Goal: Task Accomplishment & Management: Use online tool/utility

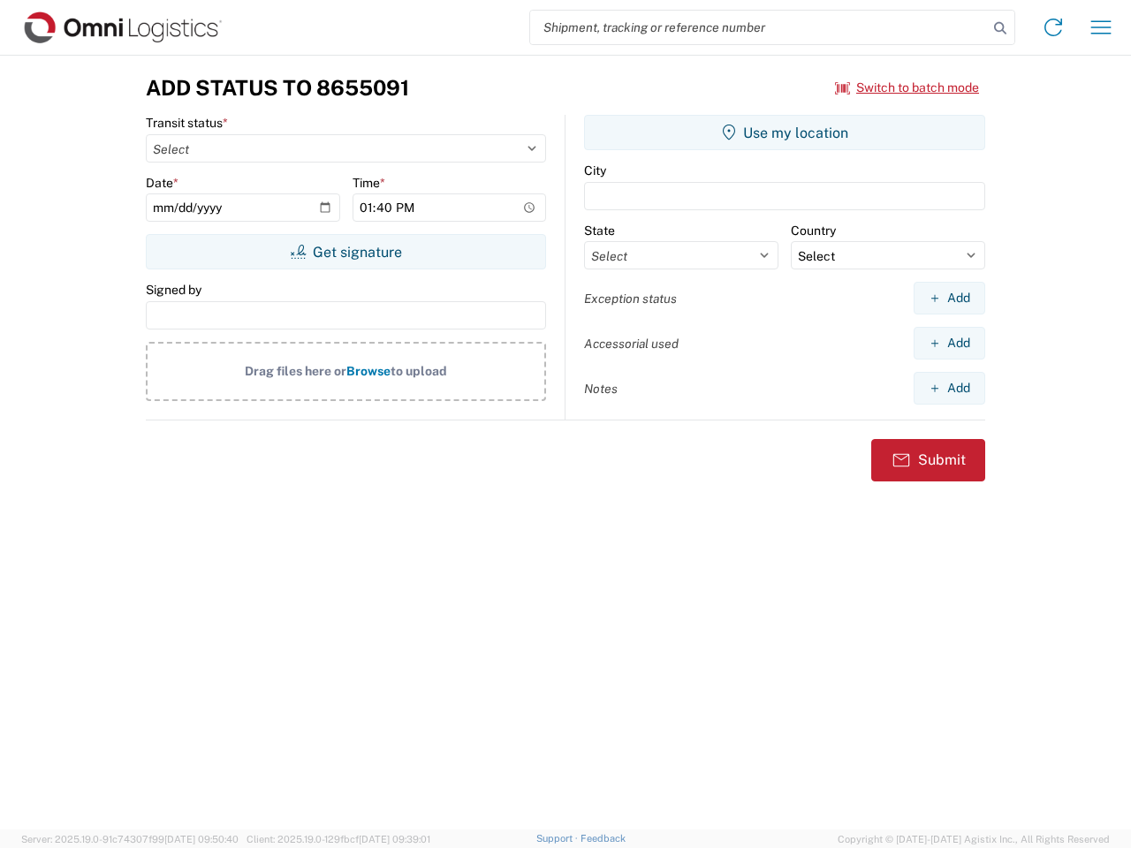
click at [759, 27] on input "search" at bounding box center [759, 28] width 458 height 34
click at [1000, 28] on icon at bounding box center [1000, 28] width 25 height 25
click at [1053, 27] on icon at bounding box center [1053, 27] width 28 height 28
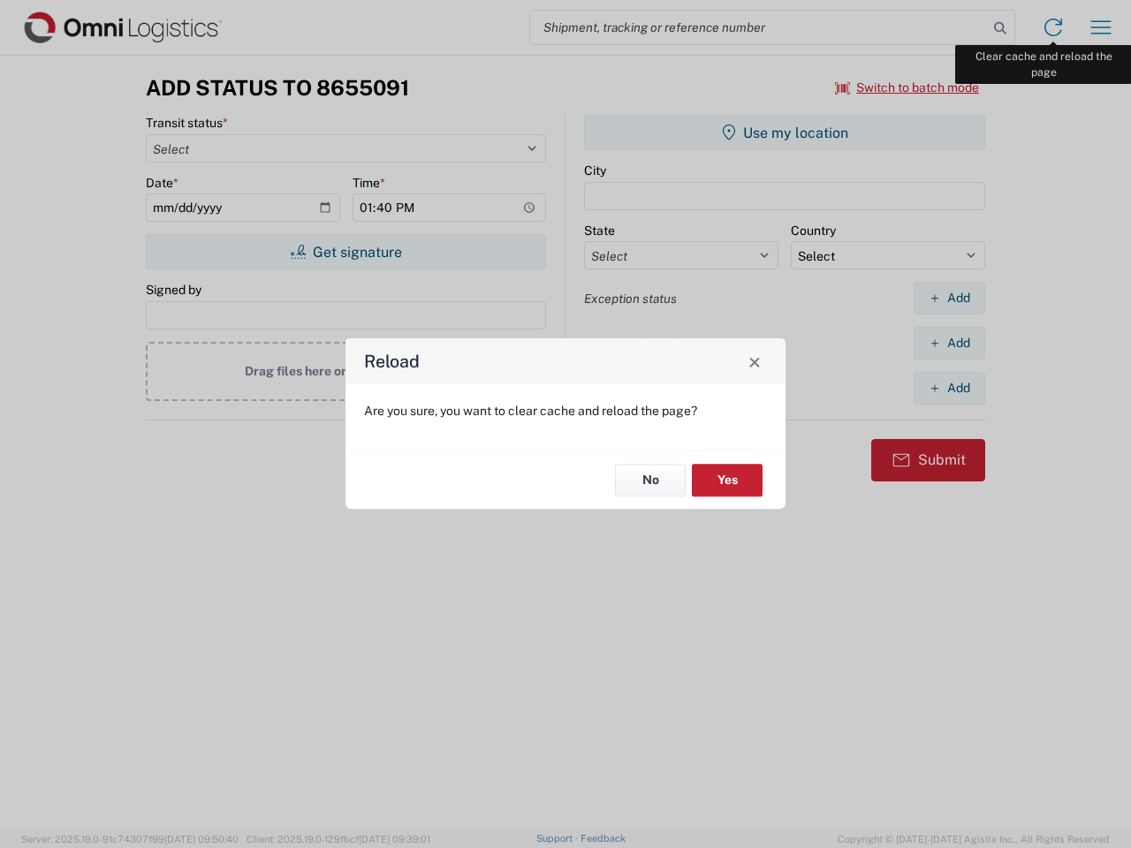
click at [1101, 27] on div "Reload Are you sure, you want to clear cache and reload the page? No Yes" at bounding box center [565, 424] width 1131 height 848
click at [908, 87] on div "Reload Are you sure, you want to clear cache and reload the page? No Yes" at bounding box center [565, 424] width 1131 height 848
click at [346, 252] on div "Reload Are you sure, you want to clear cache and reload the page? No Yes" at bounding box center [565, 424] width 1131 height 848
click at [785, 133] on div "Reload Are you sure, you want to clear cache and reload the page? No Yes" at bounding box center [565, 424] width 1131 height 848
click at [949, 298] on div "Reload Are you sure, you want to clear cache and reload the page? No Yes" at bounding box center [565, 424] width 1131 height 848
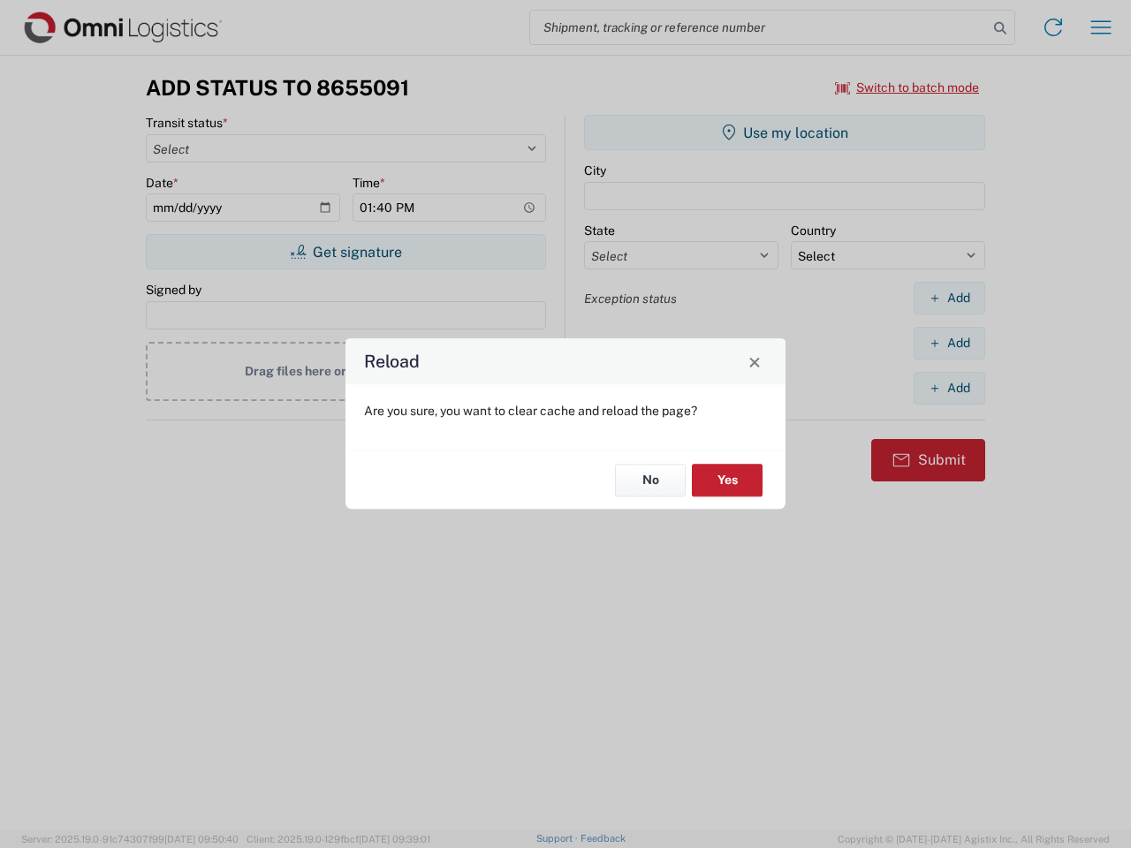
click at [949, 343] on div "Reload Are you sure, you want to clear cache and reload the page? No Yes" at bounding box center [565, 424] width 1131 height 848
click at [949, 388] on div "Reload Are you sure, you want to clear cache and reload the page? No Yes" at bounding box center [565, 424] width 1131 height 848
